Goal: Task Accomplishment & Management: Complete application form

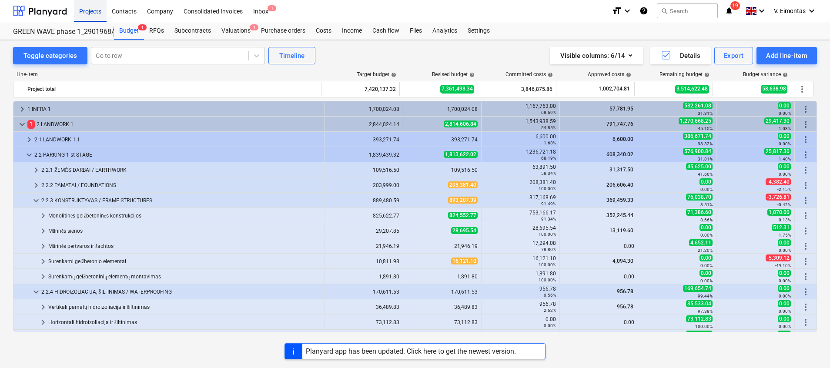
click at [97, 7] on div "Projects" at bounding box center [90, 11] width 33 height 22
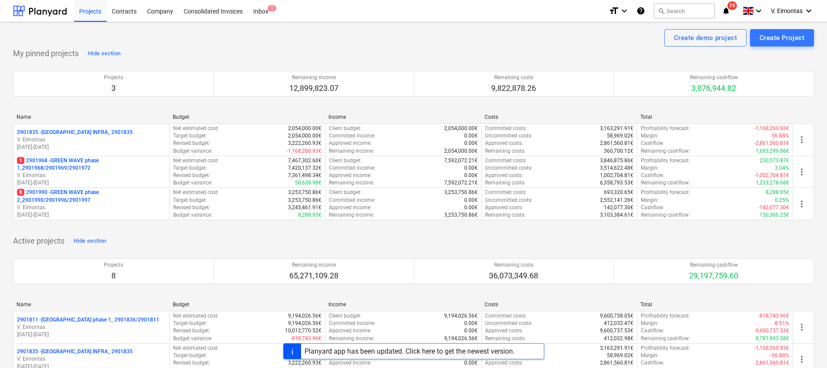
click at [379, 349] on div "Planyard app has been updated. Click here to get the newest version." at bounding box center [409, 351] width 210 height 8
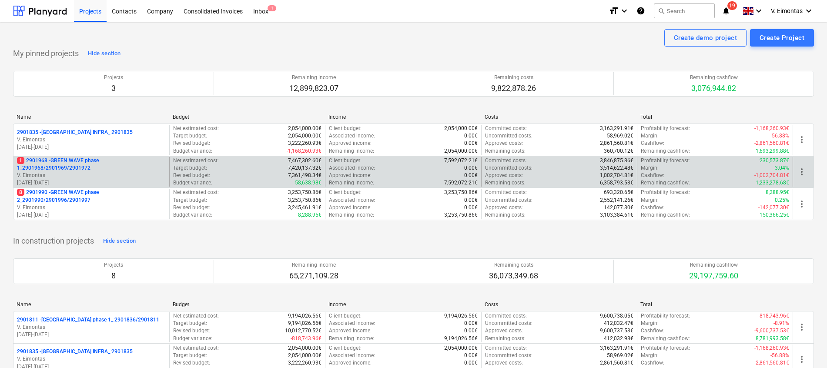
click at [64, 158] on p "1 2901968 - GREEN WAVE phase 1_2901968/2901969/2901972" at bounding box center [91, 164] width 149 height 15
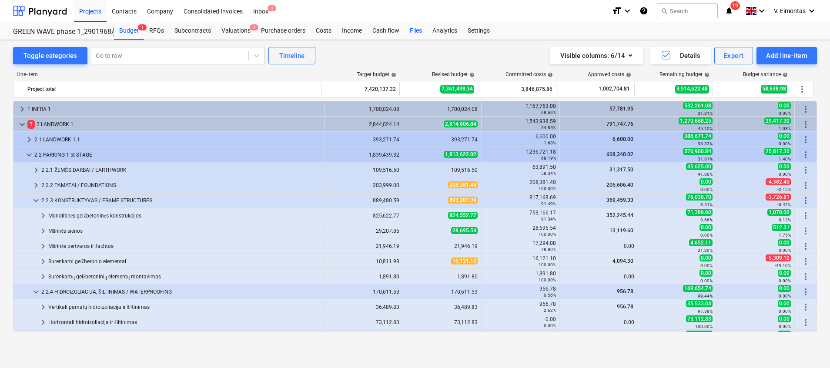
click at [415, 30] on div "Files" at bounding box center [415, 30] width 23 height 17
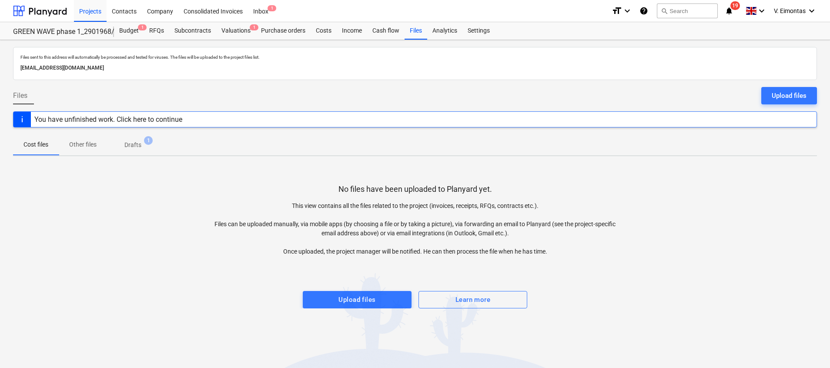
click at [144, 147] on span "Drafts 1" at bounding box center [132, 144] width 31 height 9
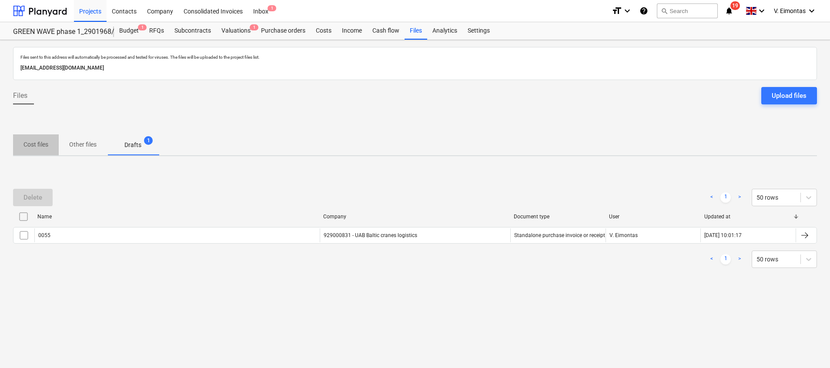
click at [35, 145] on p "Cost files" at bounding box center [35, 144] width 25 height 9
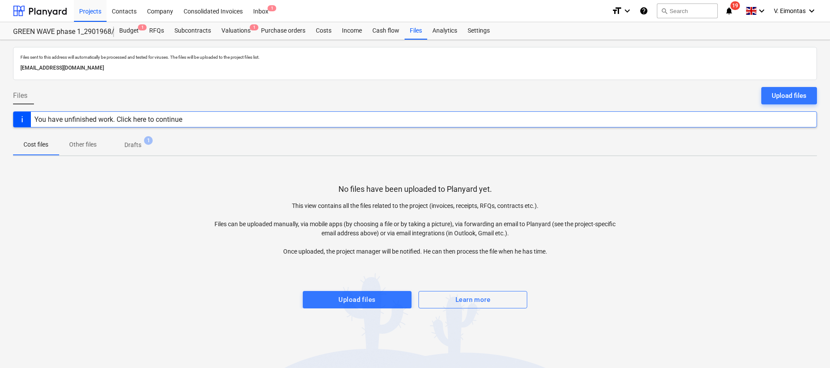
click at [130, 146] on p "Drafts" at bounding box center [132, 144] width 17 height 9
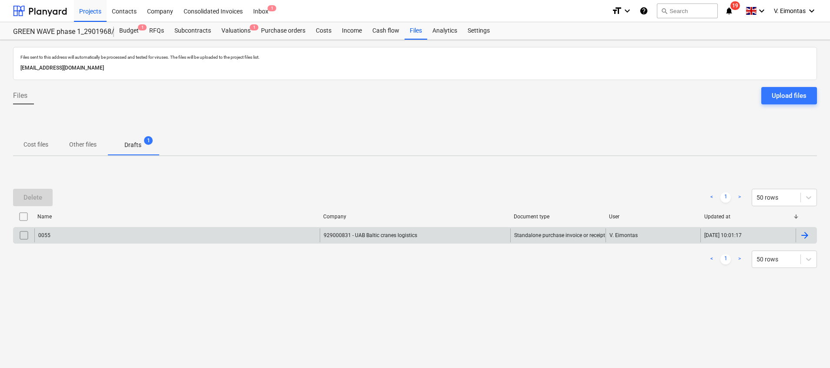
click at [391, 237] on div "929000831 - UAB Baltic cranes logistics" at bounding box center [415, 235] width 190 height 14
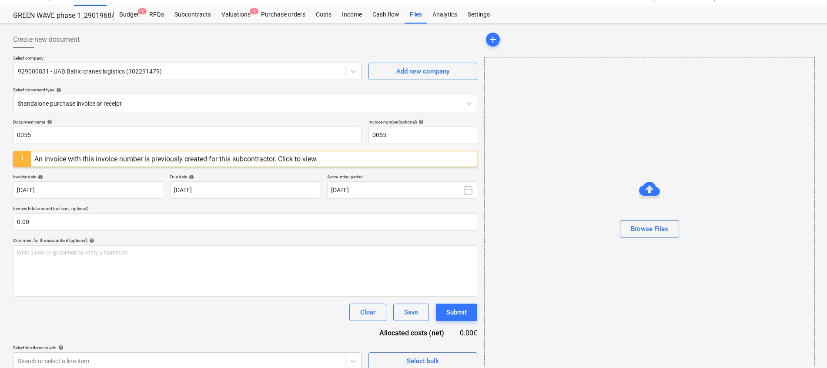
scroll to position [25, 0]
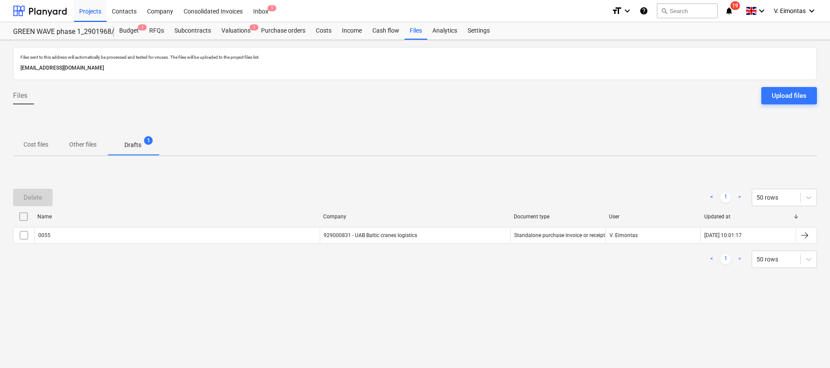
click at [27, 215] on input "checkbox" at bounding box center [24, 217] width 14 height 14
click at [33, 197] on div "Delete" at bounding box center [32, 197] width 19 height 11
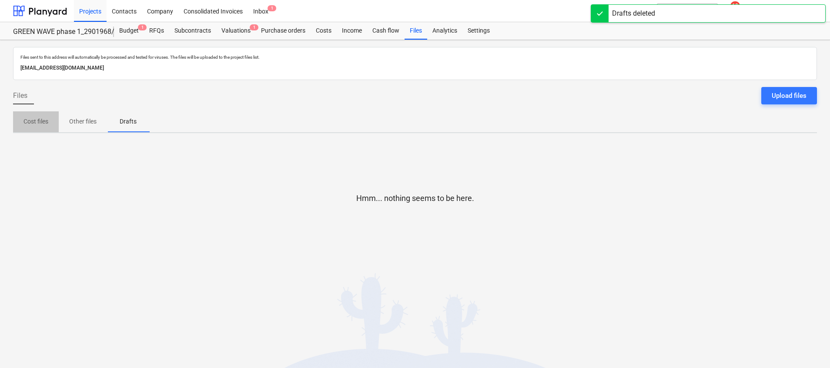
click at [31, 122] on p "Cost files" at bounding box center [35, 121] width 25 height 9
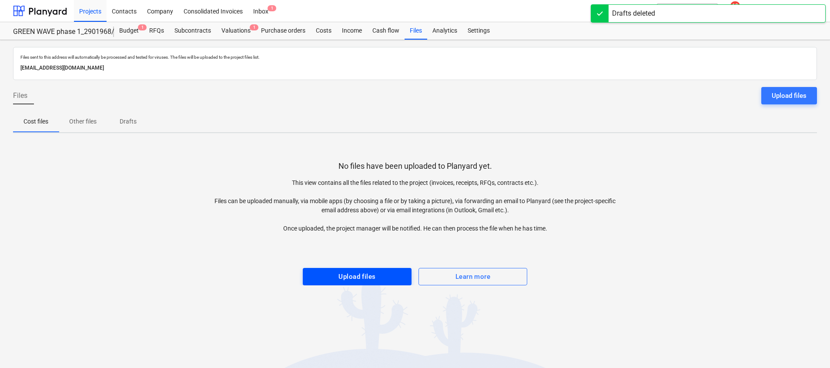
click at [351, 274] on div "Upload files" at bounding box center [356, 276] width 37 height 11
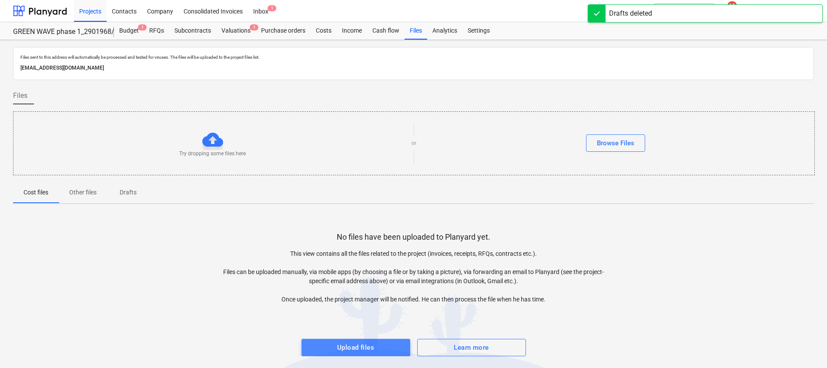
click at [382, 347] on span "Upload files" at bounding box center [356, 347] width 90 height 11
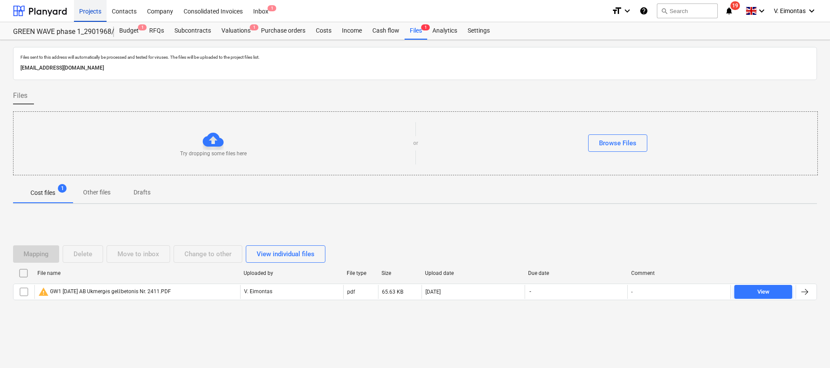
click at [90, 9] on div "Projects" at bounding box center [90, 11] width 33 height 22
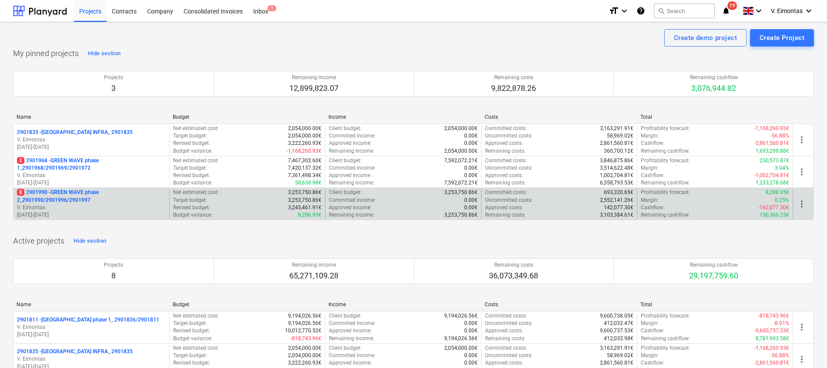
click at [67, 199] on p "8 2901990 - GREEN WAVE phase 2_2901990/2901996/2901997" at bounding box center [91, 196] width 149 height 15
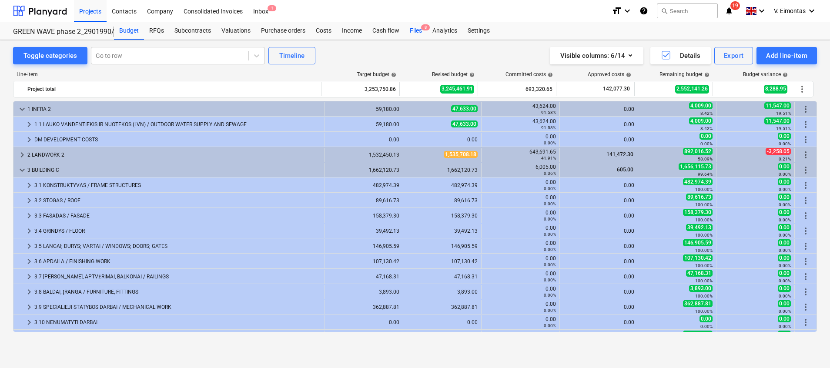
click at [414, 25] on div "Files 8" at bounding box center [415, 30] width 23 height 17
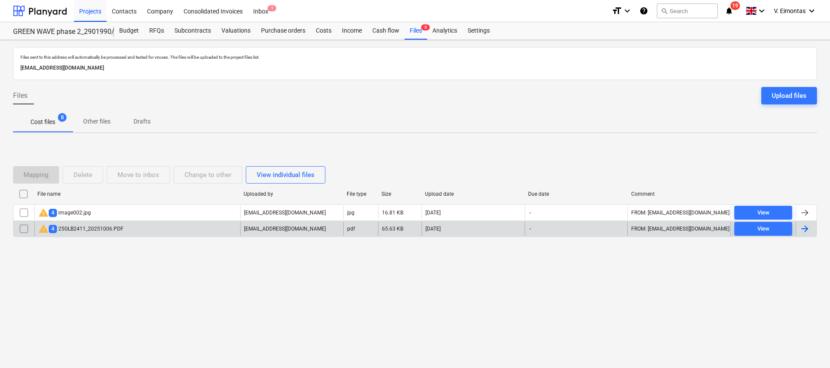
click at [135, 233] on div "warning 4 25GLB2411_20251006.PDF" at bounding box center [137, 229] width 206 height 14
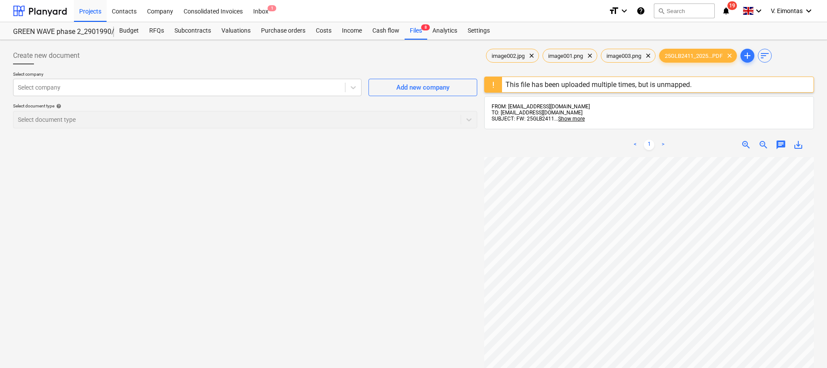
scroll to position [144, 46]
click at [409, 35] on div "Files 8" at bounding box center [415, 30] width 23 height 17
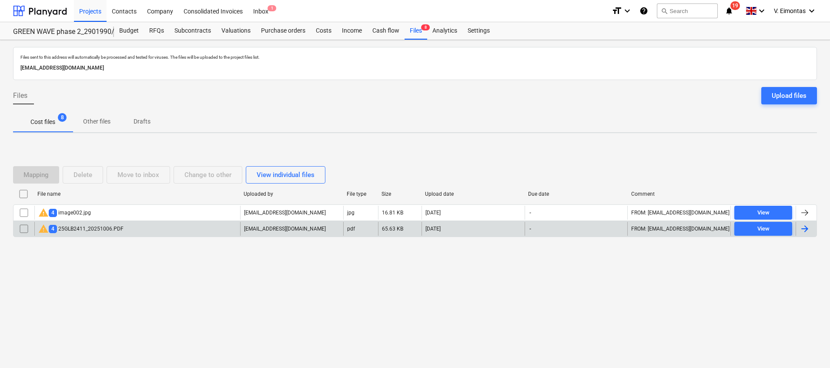
click at [23, 229] on input "checkbox" at bounding box center [24, 229] width 14 height 14
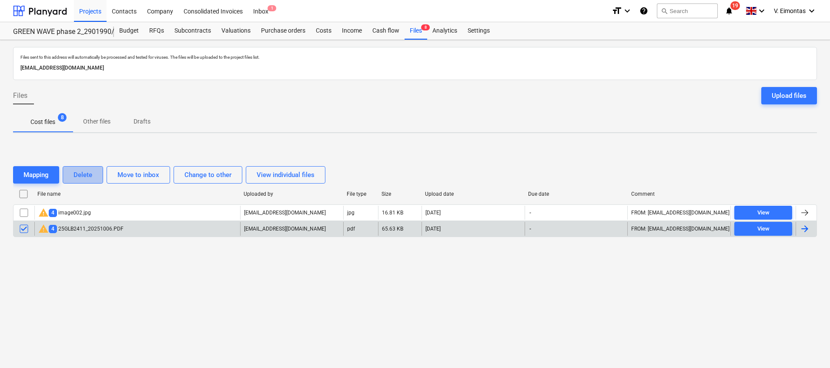
click at [84, 177] on div "Delete" at bounding box center [82, 174] width 19 height 11
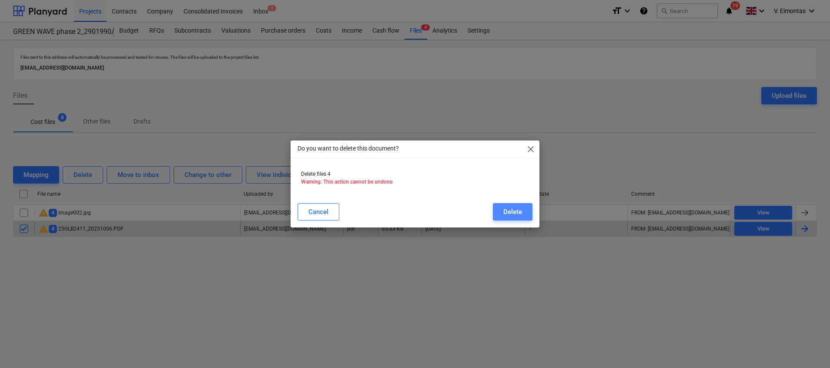
click at [513, 207] on div "Delete" at bounding box center [512, 211] width 19 height 11
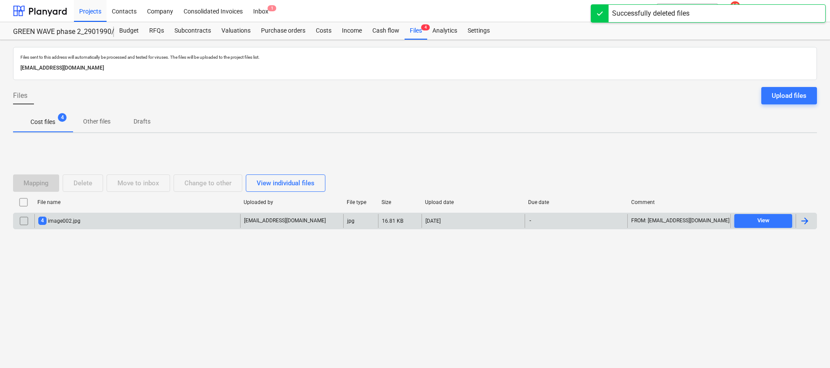
click at [110, 226] on div "4 image002.jpg" at bounding box center [137, 221] width 206 height 14
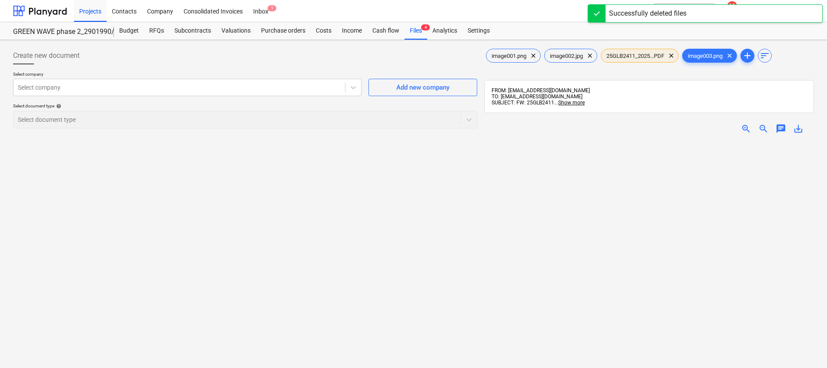
click at [637, 58] on span "25GLB2411_2025...PDF" at bounding box center [635, 56] width 68 height 7
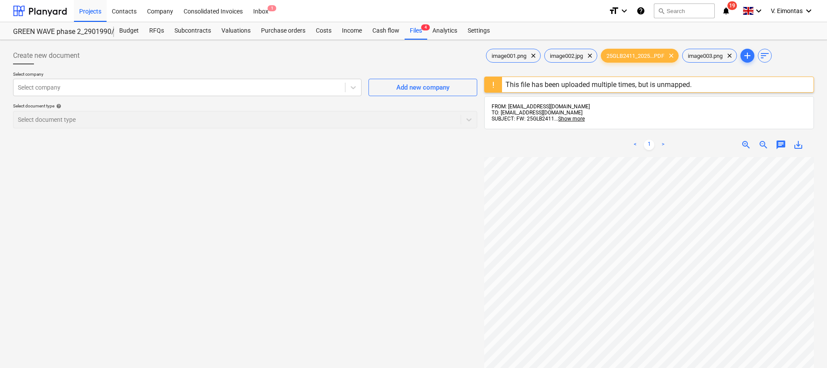
scroll to position [187, 46]
click at [797, 142] on span "save_alt" at bounding box center [798, 145] width 10 height 10
click at [249, 196] on div "Create new document Select company Select company Add new company Select docume…" at bounding box center [245, 273] width 471 height 461
click at [414, 26] on div "Files 4" at bounding box center [415, 30] width 23 height 17
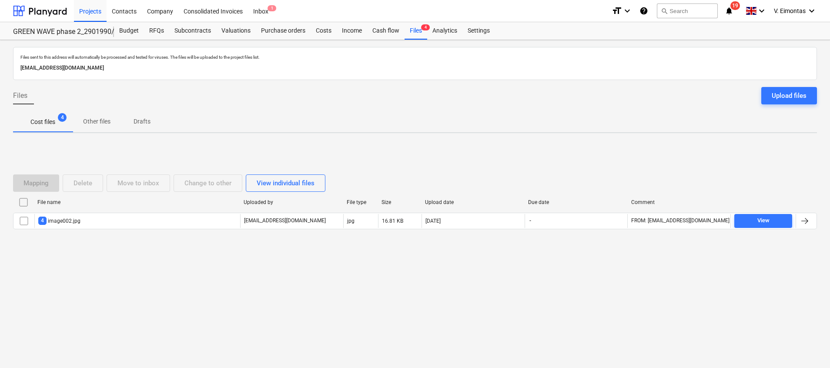
click at [20, 200] on input "checkbox" at bounding box center [24, 202] width 14 height 14
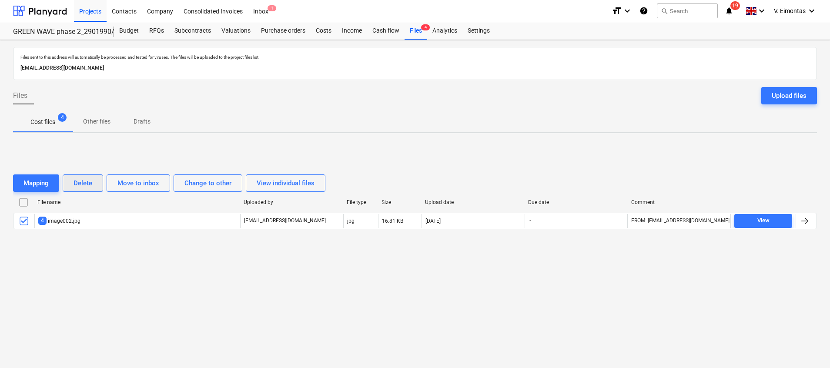
click at [81, 179] on div "Delete" at bounding box center [82, 182] width 19 height 11
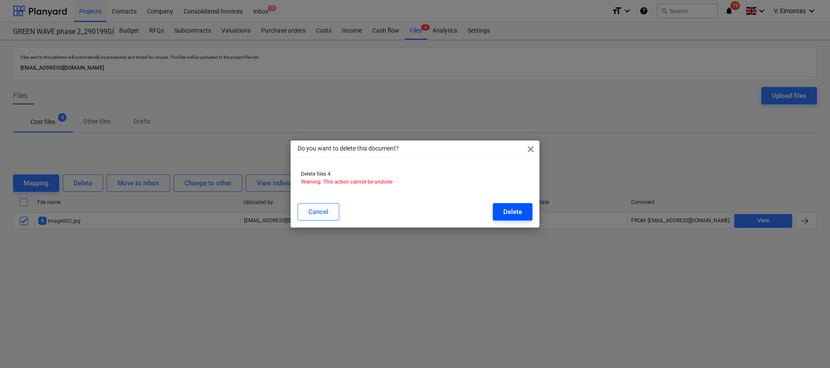
click at [530, 212] on button "Delete" at bounding box center [513, 211] width 40 height 17
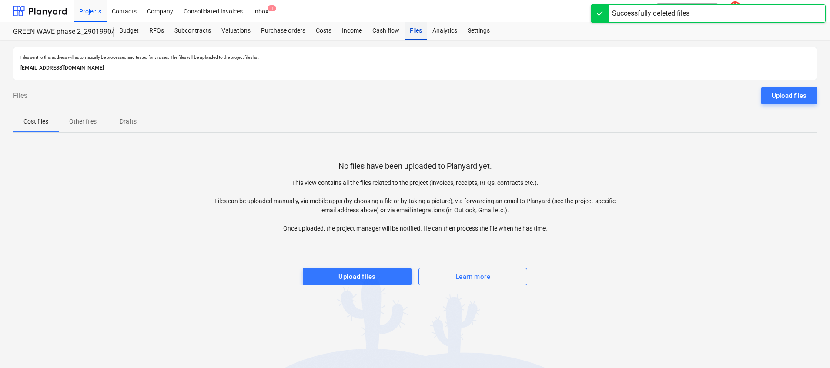
click at [417, 30] on div "Files" at bounding box center [415, 30] width 23 height 17
click at [85, 10] on div "Projects" at bounding box center [90, 11] width 33 height 22
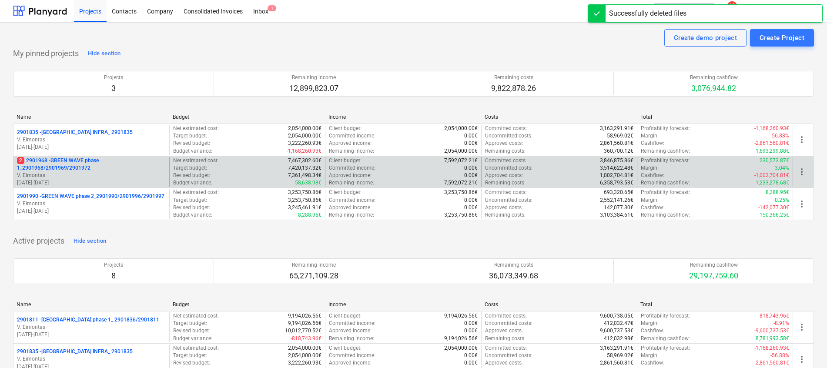
click at [69, 160] on p "2 2901968 - GREEN WAVE phase 1_2901968/2901969/2901972" at bounding box center [91, 164] width 149 height 15
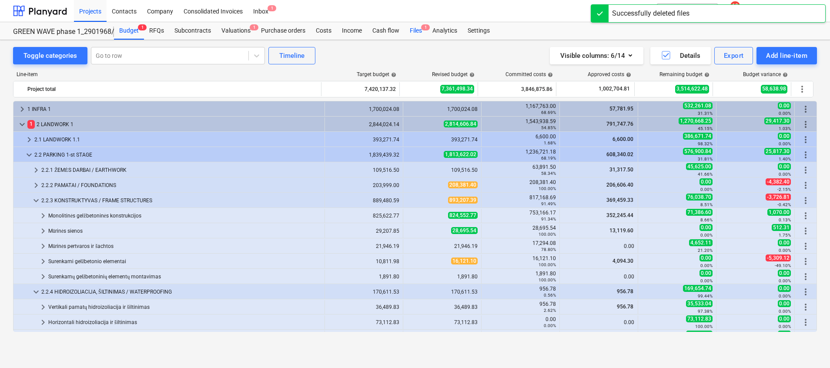
click at [418, 27] on div "Files 1" at bounding box center [415, 30] width 23 height 17
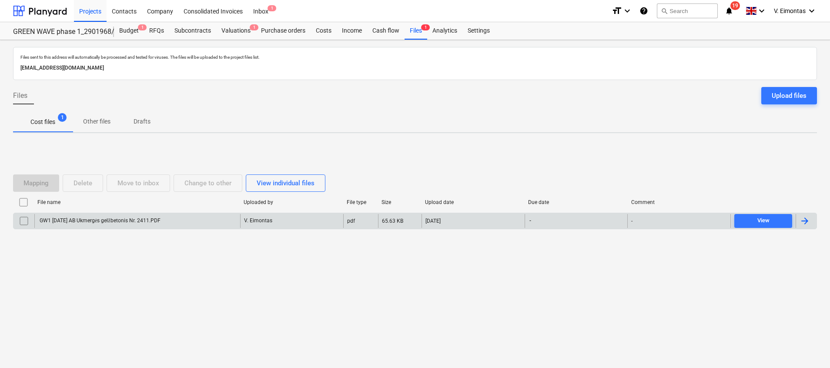
click at [191, 221] on div "GW1 2025-10-06 AB Ukmergės gelžbetonis Nr. 2411.PDF" at bounding box center [137, 221] width 206 height 14
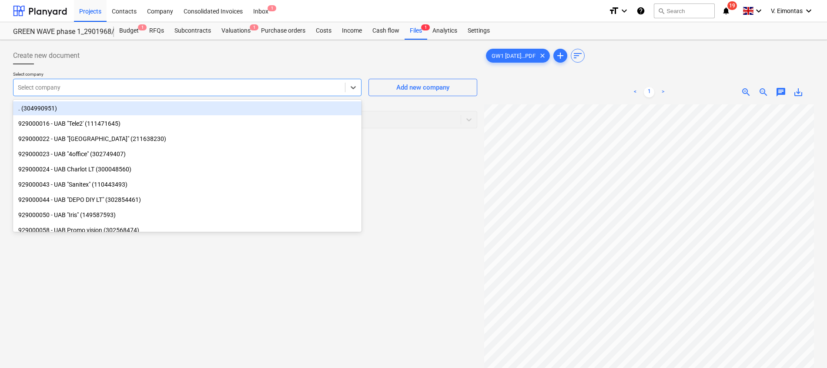
click at [162, 86] on div at bounding box center [179, 87] width 323 height 9
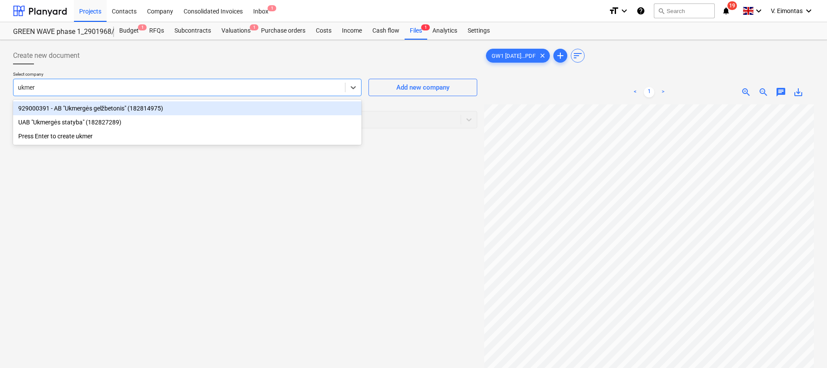
type input "ukmerg"
click at [133, 108] on div "929000391 - AB "Ukmergės gelžbetonis" (182814975)" at bounding box center [187, 108] width 348 height 14
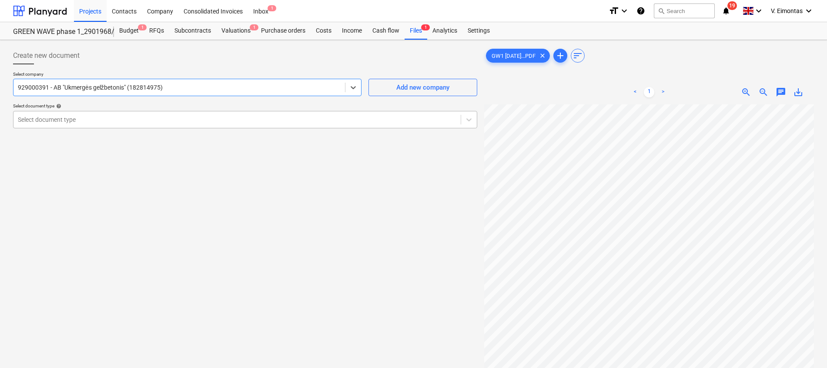
click at [132, 124] on div at bounding box center [237, 119] width 438 height 9
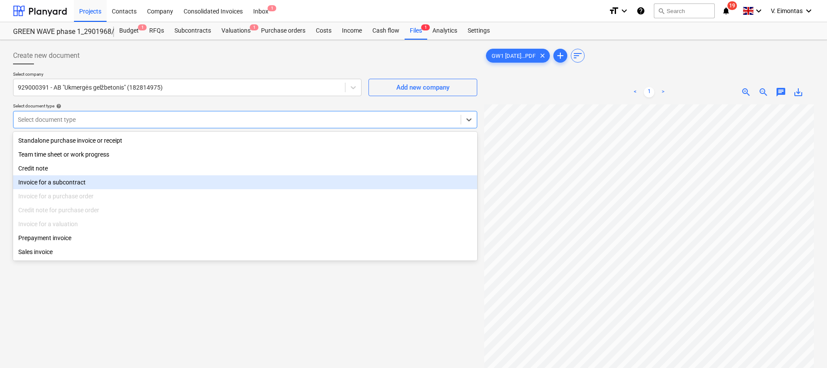
click at [62, 182] on div "Invoice for a subcontract" at bounding box center [245, 182] width 464 height 14
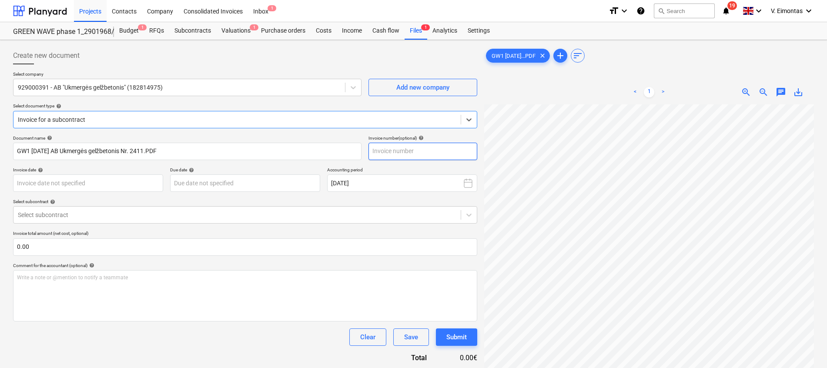
click at [435, 154] on input "text" at bounding box center [422, 151] width 109 height 17
type input "2411"
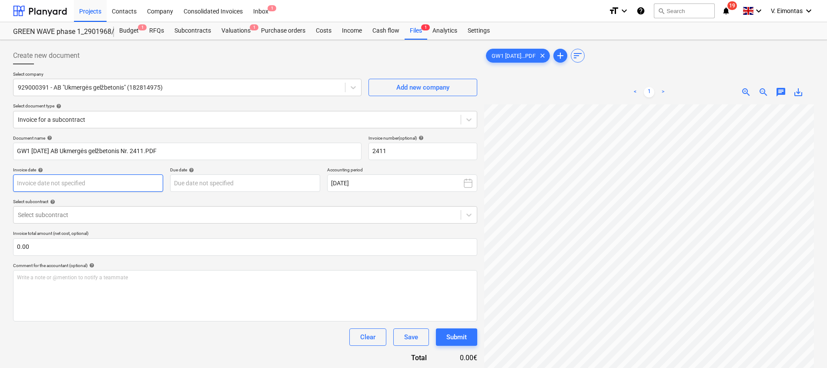
click at [104, 183] on body "Projects Contacts Company Consolidated Invoices Inbox 1 format_size keyboard_ar…" at bounding box center [413, 184] width 827 height 368
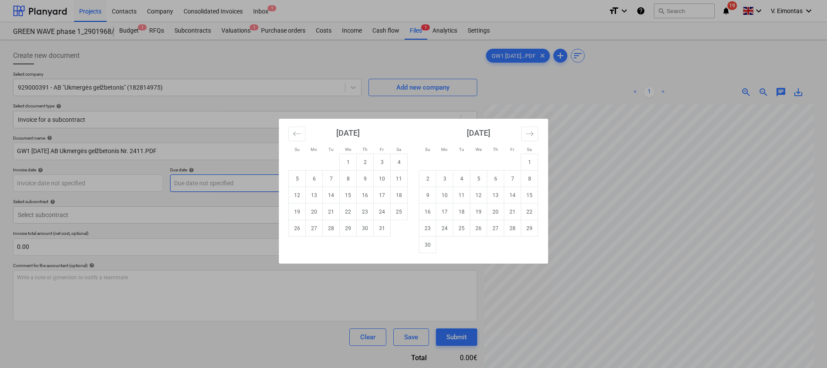
drag, startPoint x: 320, startPoint y: 180, endPoint x: 276, endPoint y: 184, distance: 45.0
click at [320, 180] on td "6" at bounding box center [314, 178] width 17 height 17
type input "06 Oct 2025"
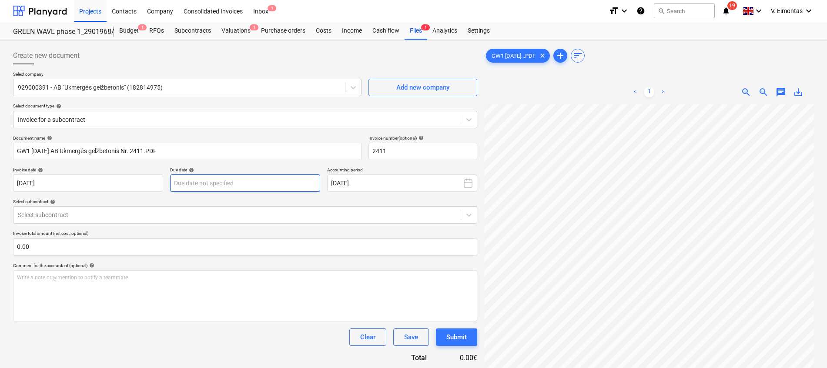
click at [256, 185] on body "Projects Contacts Company Consolidated Invoices Inbox 1 format_size keyboard_ar…" at bounding box center [413, 184] width 827 height 368
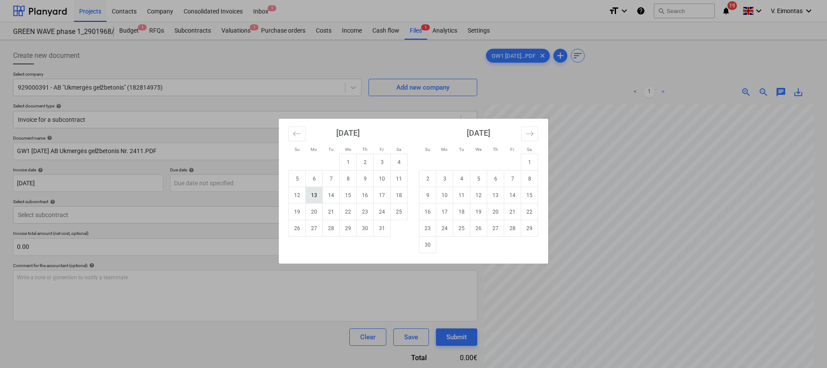
click at [307, 199] on td "13" at bounding box center [314, 195] width 17 height 17
type input "13 Oct 2025"
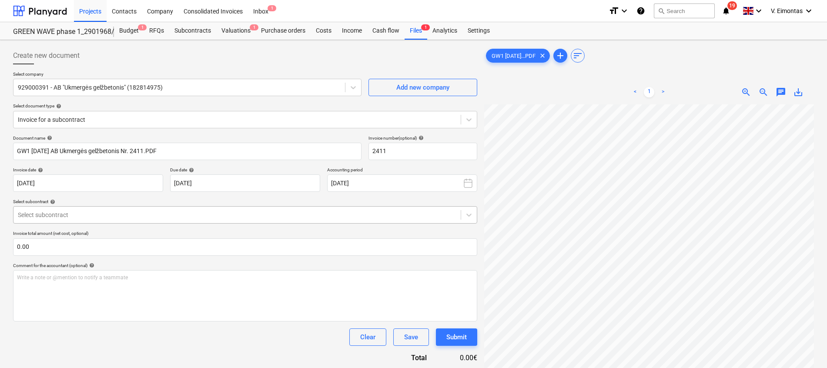
click at [189, 216] on div at bounding box center [237, 214] width 438 height 9
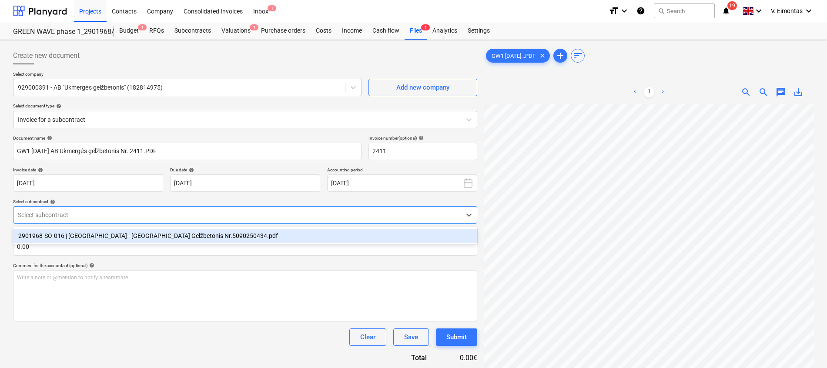
click at [147, 234] on div "2901968-SO-016 | Bonava - Ukmergės Gelžbetonis Nr.5090250434.pdf" at bounding box center [245, 236] width 464 height 14
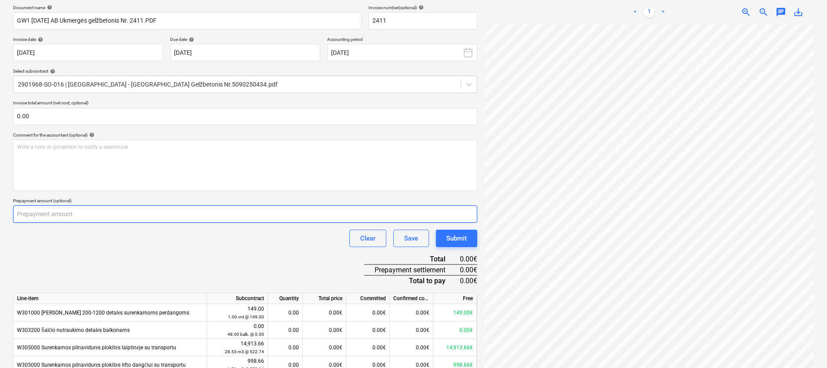
scroll to position [97, 46]
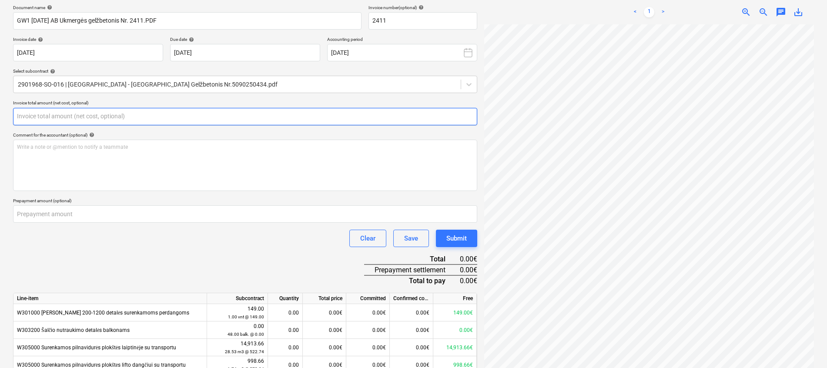
click at [78, 117] on input "text" at bounding box center [245, 116] width 464 height 17
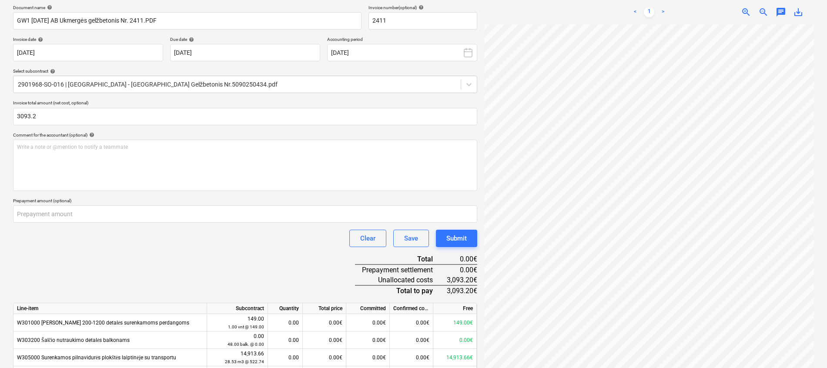
type input "3,093.20"
click at [129, 277] on div "Document name help GW1 2025-10-06 AB Ukmergės gelžbetonis Nr. 2411.PDF Invoice …" at bounding box center [245, 304] width 464 height 599
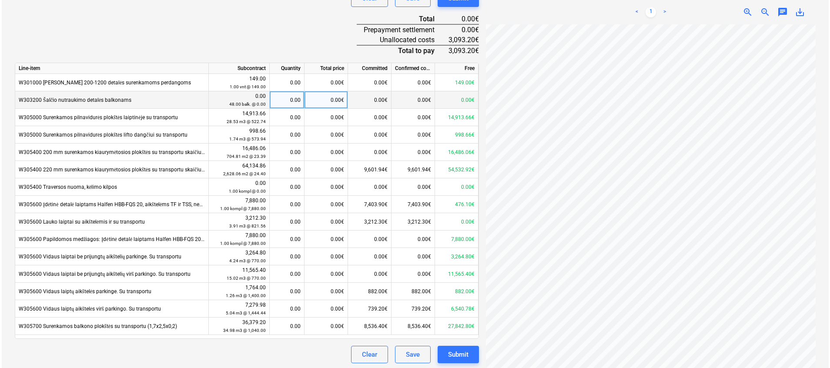
scroll to position [373, 0]
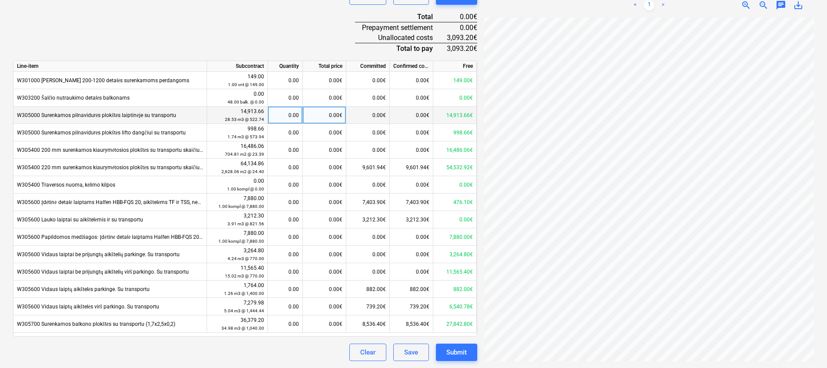
click at [335, 115] on div "0.00€" at bounding box center [324, 115] width 43 height 17
type input "1867.37"
click at [289, 23] on div "Document name help GW1 2025-10-06 AB Ukmergės gelžbetonis Nr. 2411.PDF Invoice …" at bounding box center [245, 62] width 464 height 599
click at [320, 117] on div "1,867.37€" at bounding box center [324, 115] width 43 height 17
click at [328, 119] on input "1867.37" at bounding box center [324, 115] width 43 height 17
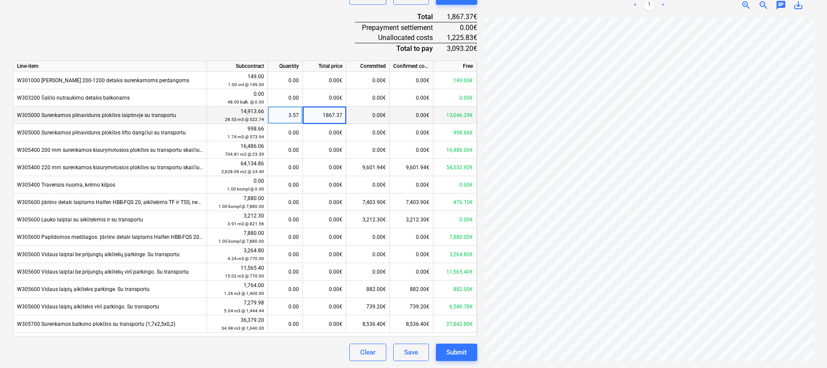
click at [343, 116] on input "1867.37" at bounding box center [324, 115] width 43 height 17
click at [324, 113] on div "1,867.37€" at bounding box center [324, 115] width 43 height 17
type input "1,999.37"
click at [297, 22] on div "Document name help GW1 2025-10-06 AB Ukmergės gelžbetonis Nr. 2411.PDF Invoice …" at bounding box center [245, 62] width 464 height 599
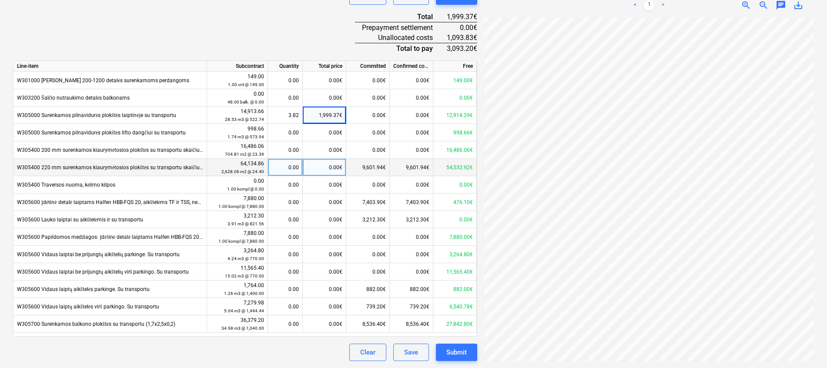
click at [329, 169] on div "0.00€" at bounding box center [324, 167] width 43 height 17
type input "1093.83"
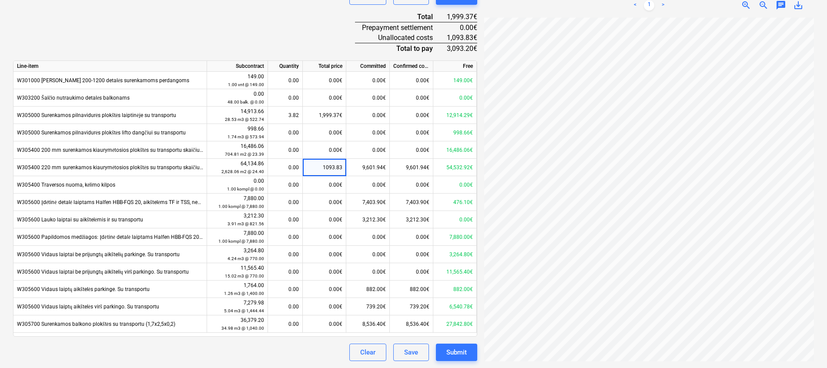
click at [290, 40] on div "Document name help GW1 2025-10-06 AB Ukmergės gelžbetonis Nr. 2411.PDF Invoice …" at bounding box center [245, 62] width 464 height 599
click at [460, 349] on div "Submit" at bounding box center [456, 352] width 20 height 11
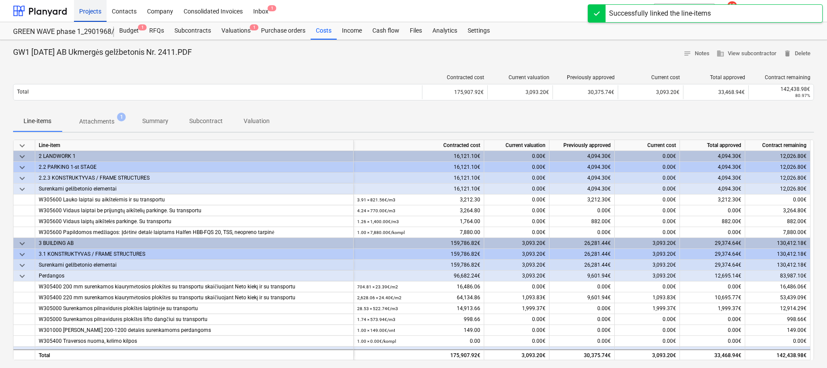
click at [87, 9] on div "Projects" at bounding box center [90, 11] width 33 height 22
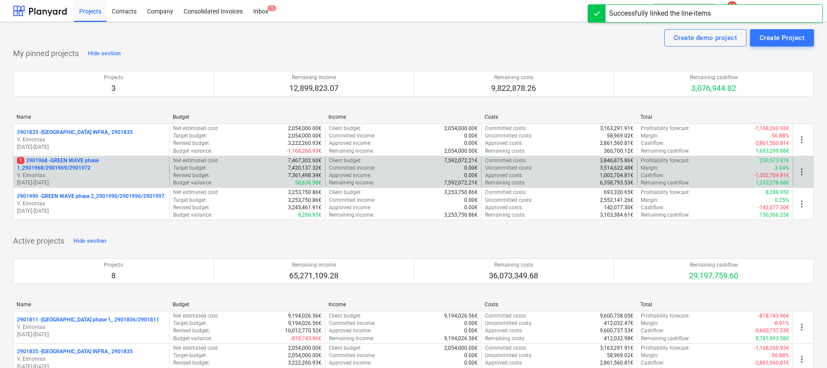
click at [89, 163] on p "1 2901968 - GREEN WAVE phase 1_2901968/2901969/2901972" at bounding box center [91, 164] width 149 height 15
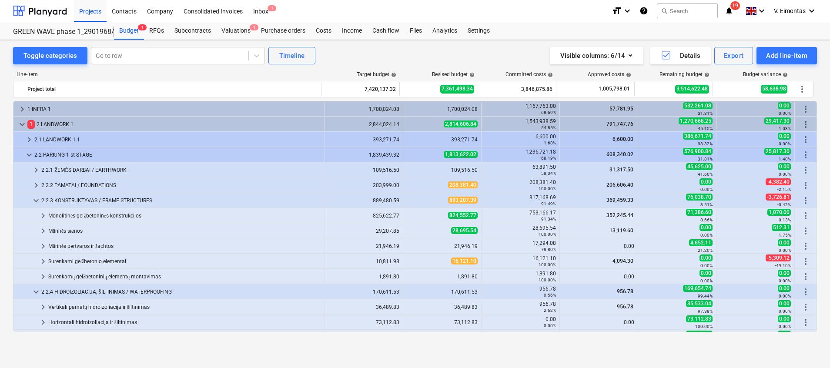
drag, startPoint x: 87, startPoint y: 11, endPoint x: 276, endPoint y: 3, distance: 188.5
click at [87, 11] on div "Projects" at bounding box center [90, 11] width 33 height 22
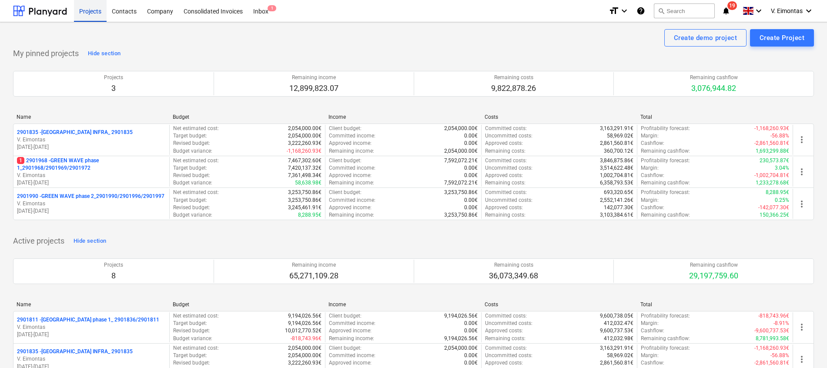
click at [95, 15] on div "Projects" at bounding box center [90, 11] width 33 height 22
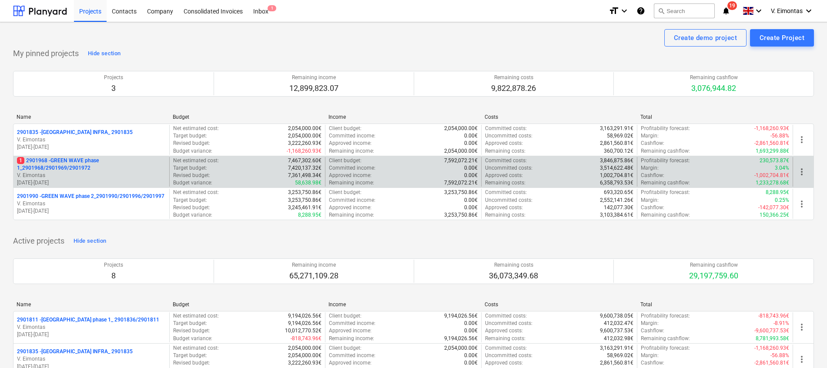
click at [68, 160] on p "1 2901968 - GREEN WAVE phase 1_2901968/2901969/2901972" at bounding box center [91, 164] width 149 height 15
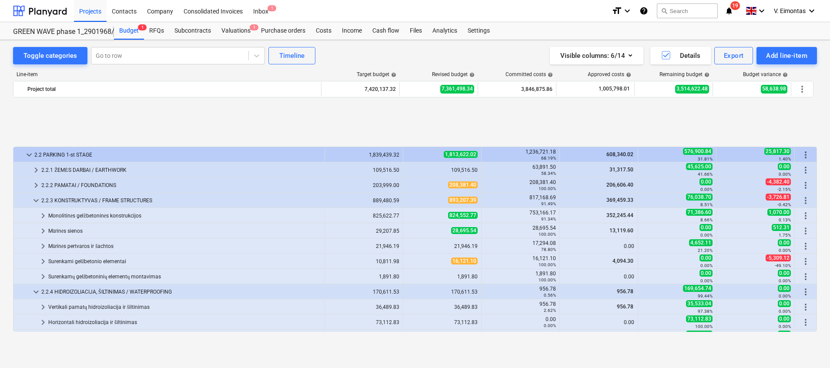
scroll to position [65, 0]
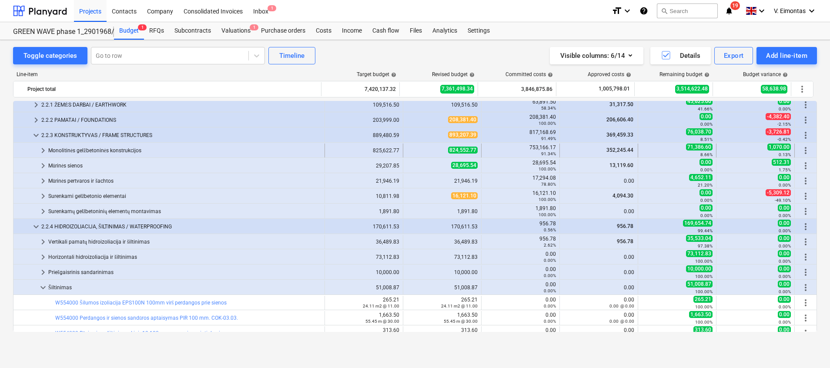
click at [103, 152] on div "Monolitinės gelžbetoninės konstrukcijos" at bounding box center [184, 151] width 273 height 14
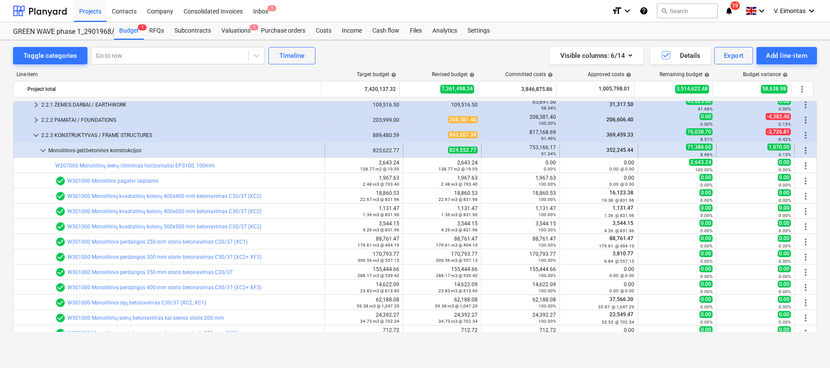
click at [107, 144] on div "Monolitinės gelžbetoninės konstrukcijos" at bounding box center [184, 151] width 273 height 14
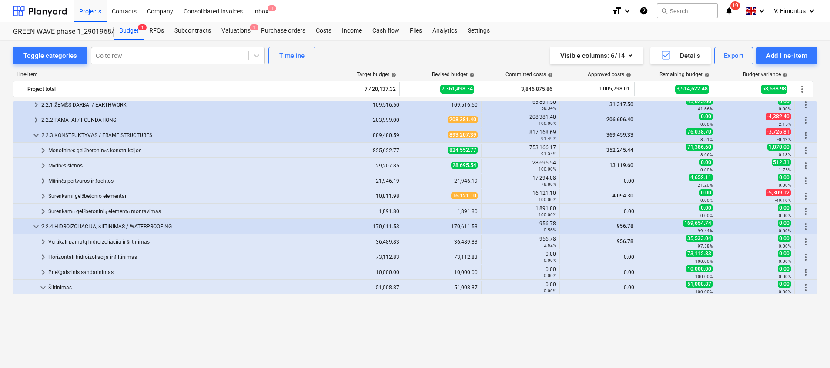
scroll to position [0, 0]
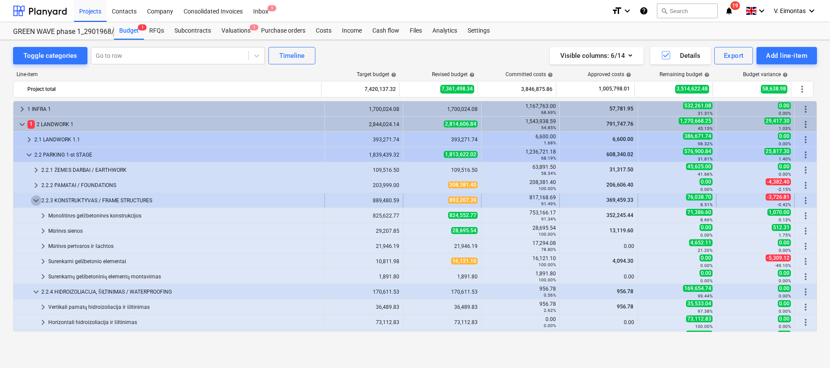
click at [33, 199] on span "keyboard_arrow_down" at bounding box center [36, 200] width 10 height 10
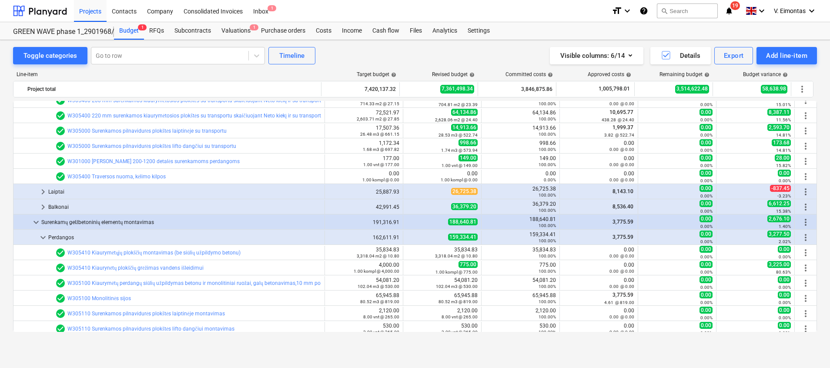
scroll to position [848, 0]
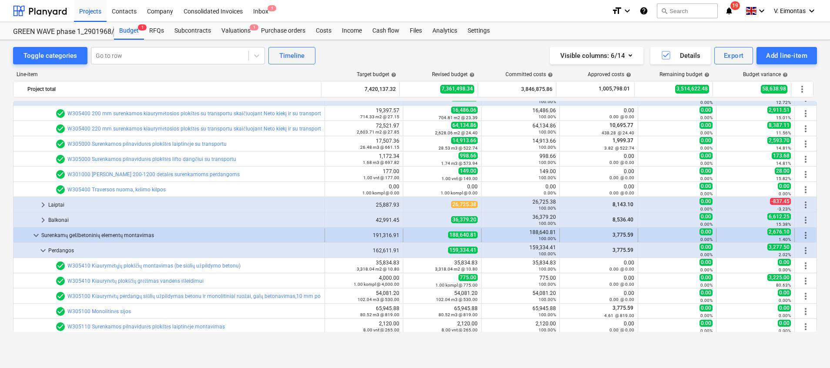
click at [32, 235] on span "keyboard_arrow_down" at bounding box center [36, 235] width 10 height 10
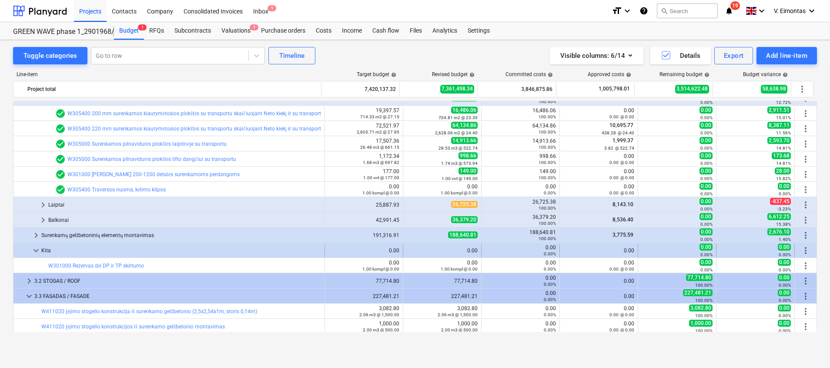
click at [30, 251] on div at bounding box center [24, 251] width 14 height 14
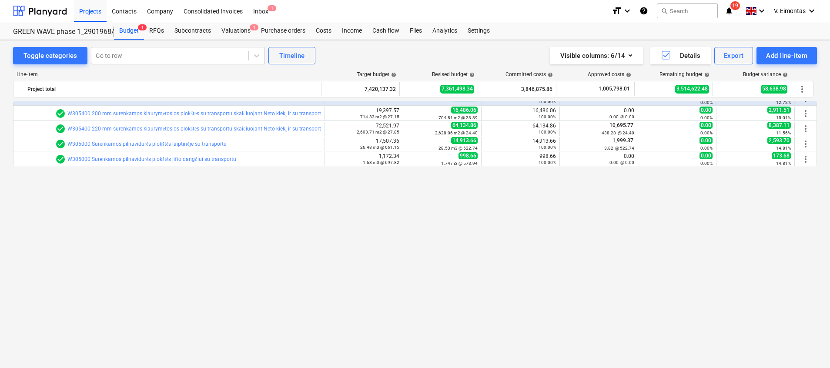
scroll to position [652, 0]
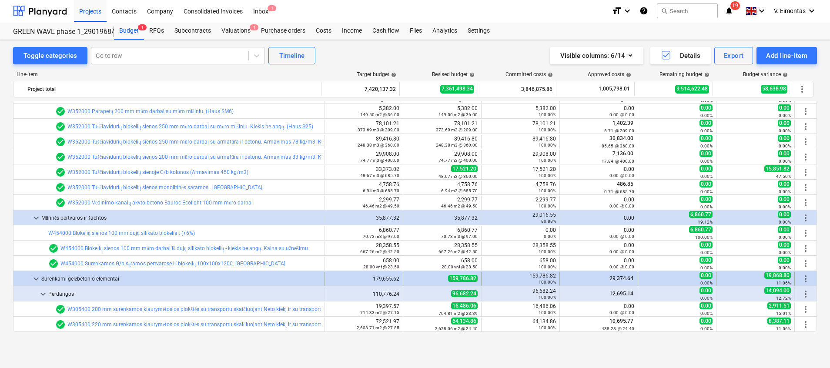
click at [35, 278] on span "keyboard_arrow_down" at bounding box center [36, 279] width 10 height 10
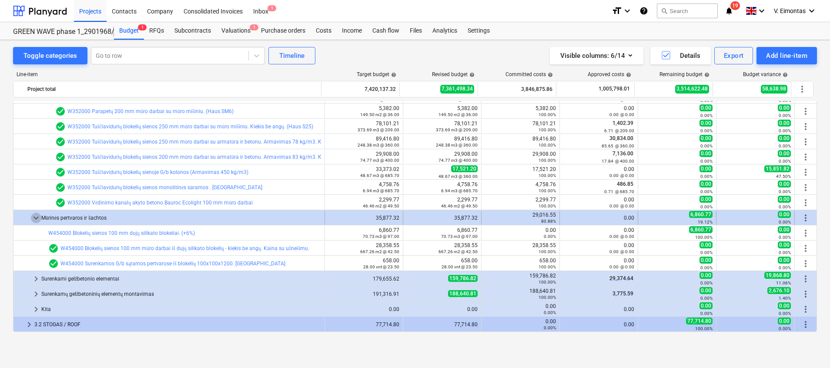
click at [33, 221] on span "keyboard_arrow_down" at bounding box center [36, 218] width 10 height 10
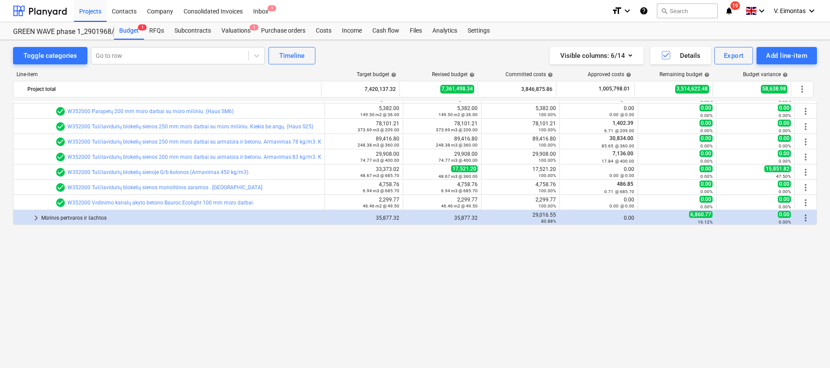
scroll to position [522, 0]
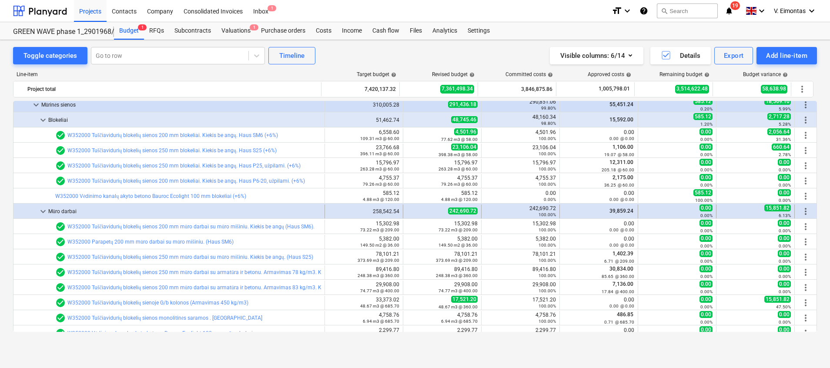
click at [40, 210] on span "keyboard_arrow_down" at bounding box center [43, 211] width 10 height 10
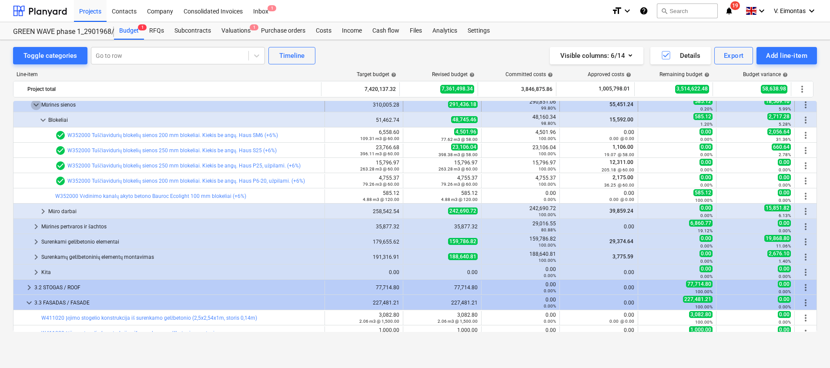
click at [37, 102] on span "keyboard_arrow_down" at bounding box center [36, 105] width 10 height 10
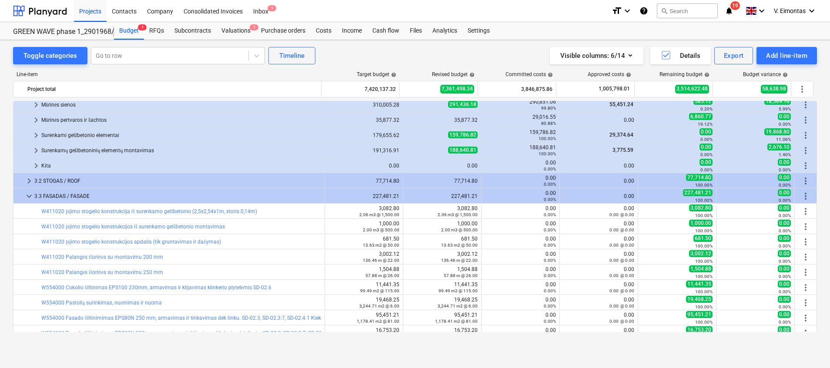
scroll to position [391, 0]
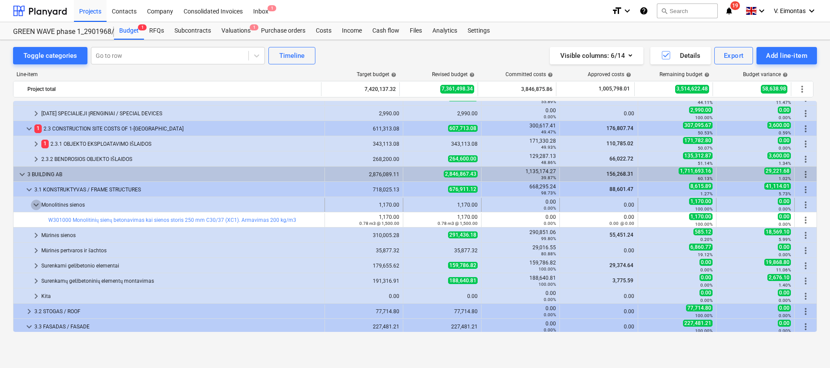
click at [37, 202] on span "keyboard_arrow_down" at bounding box center [36, 205] width 10 height 10
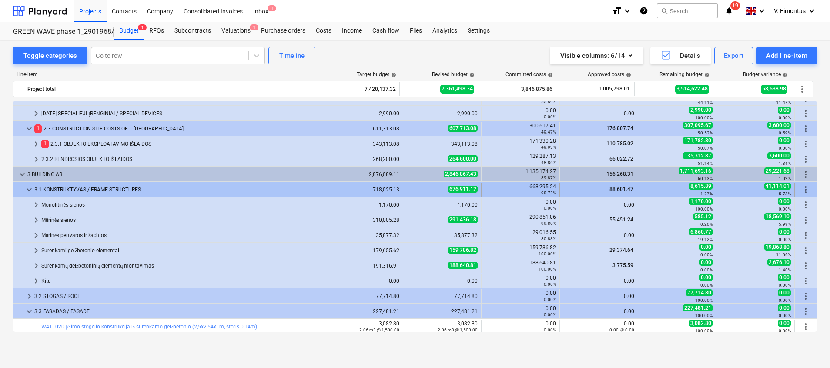
click at [30, 188] on span "keyboard_arrow_down" at bounding box center [29, 189] width 10 height 10
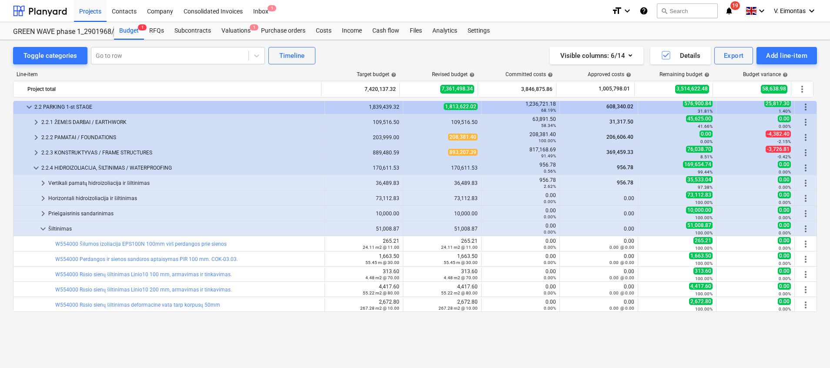
scroll to position [0, 0]
